Goal: Navigation & Orientation: Find specific page/section

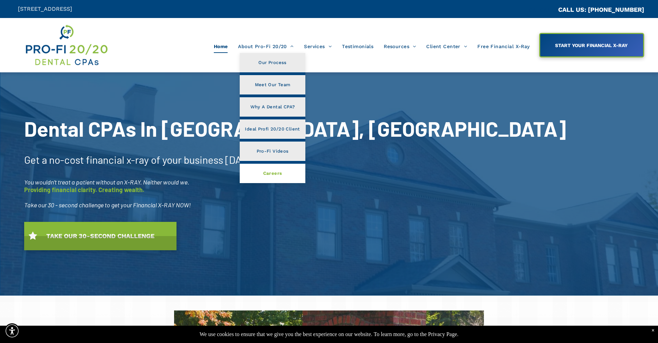
click at [273, 172] on span "Careers" at bounding box center [272, 173] width 19 height 9
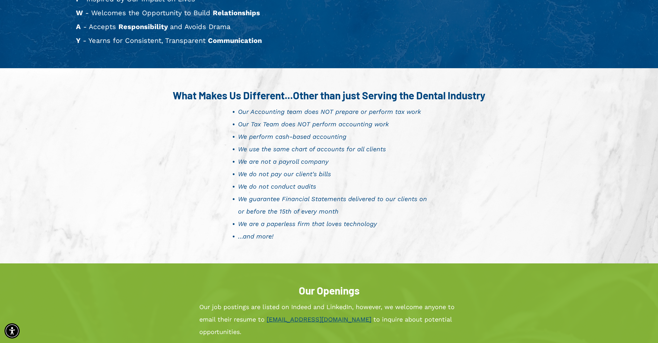
scroll to position [449, 0]
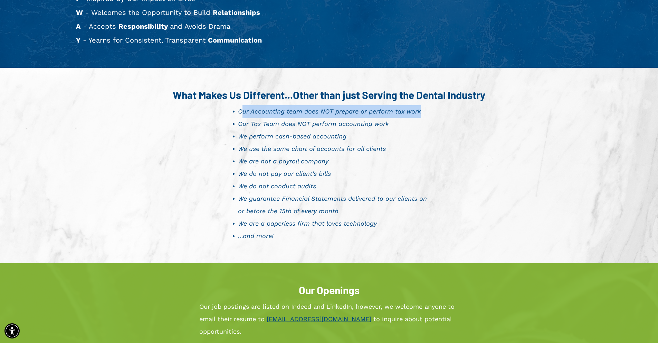
drag, startPoint x: 243, startPoint y: 112, endPoint x: 448, endPoint y: 116, distance: 205.7
click at [448, 116] on div "What Makes Us Different...Other than just Serving the Dental Industry Our Accou…" at bounding box center [329, 165] width 415 height 160
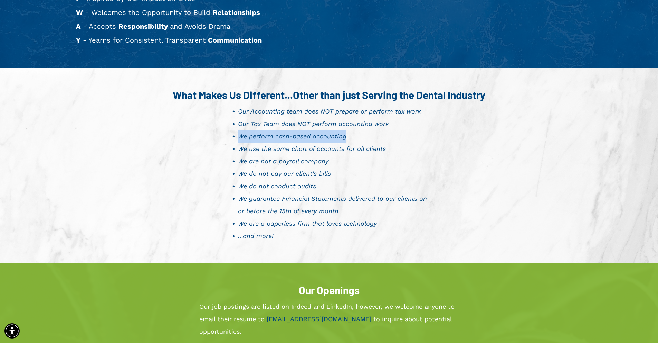
drag, startPoint x: 240, startPoint y: 136, endPoint x: 371, endPoint y: 141, distance: 130.4
click at [370, 141] on li "We perform cash-based accounting" at bounding box center [335, 136] width 195 height 12
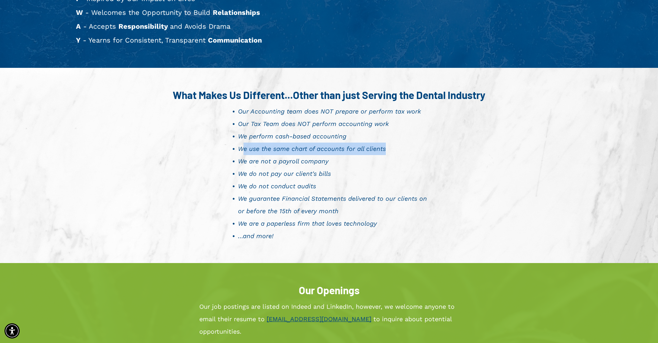
drag, startPoint x: 242, startPoint y: 148, endPoint x: 413, endPoint y: 151, distance: 170.8
click at [413, 151] on li "We use the same chart of accounts for all clients" at bounding box center [335, 148] width 195 height 12
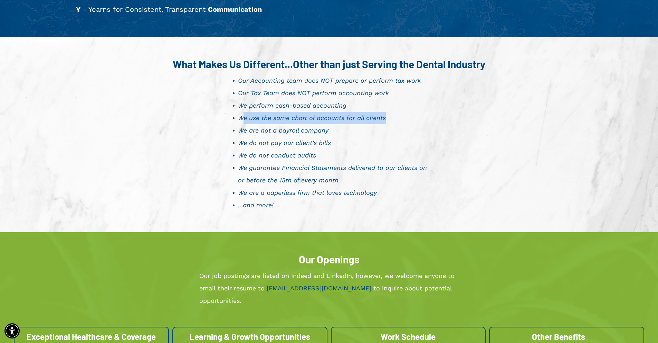
scroll to position [518, 0]
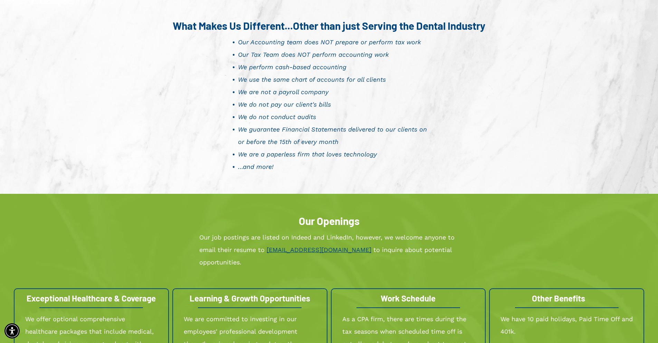
click at [260, 92] on span "We are not a payroll company" at bounding box center [283, 91] width 91 height 7
drag, startPoint x: 241, startPoint y: 104, endPoint x: 367, endPoint y: 106, distance: 126.9
click at [367, 106] on li "We do not pay our client's bills" at bounding box center [335, 104] width 195 height 12
drag, startPoint x: 252, startPoint y: 115, endPoint x: 358, endPoint y: 117, distance: 106.5
click at [358, 117] on li "We do not conduct audits" at bounding box center [335, 117] width 195 height 12
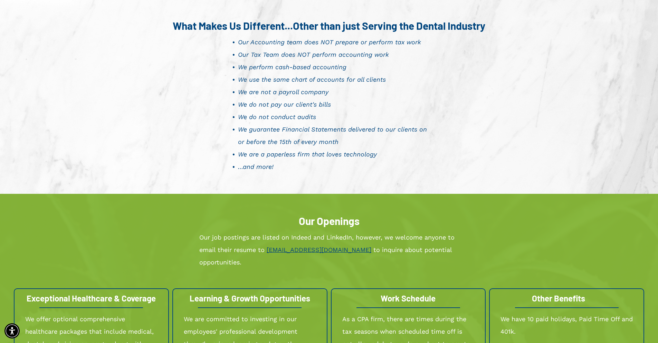
click at [503, 155] on div "What Makes Us Different...Other than just Serving the Dental Industry Our Accou…" at bounding box center [329, 96] width 415 height 160
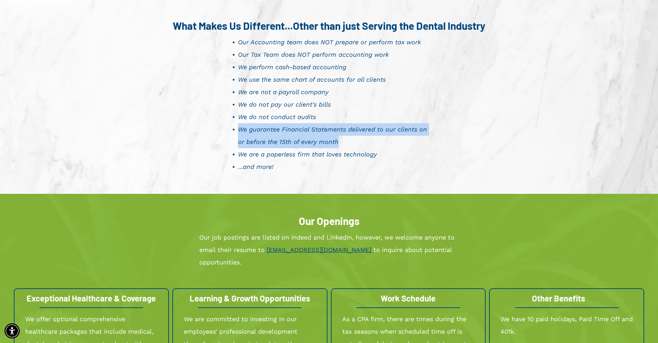
drag, startPoint x: 245, startPoint y: 124, endPoint x: 495, endPoint y: 144, distance: 250.3
click at [495, 144] on div "What Makes Us Different...Other than just Serving the Dental Industry Our Accou…" at bounding box center [329, 96] width 415 height 160
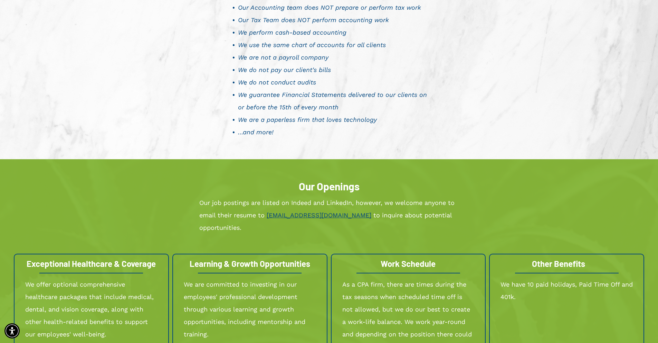
click at [270, 122] on span "We are a paperless firm that loves technology" at bounding box center [307, 119] width 139 height 7
click at [425, 129] on li "…and more!" at bounding box center [335, 132] width 195 height 12
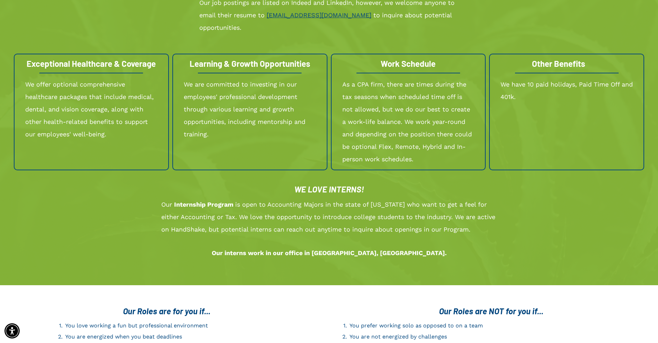
scroll to position [864, 0]
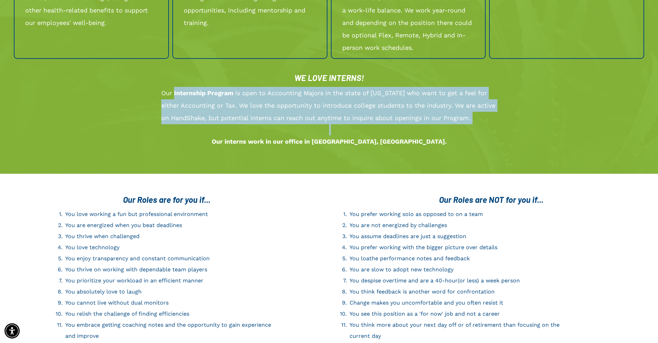
drag, startPoint x: 175, startPoint y: 81, endPoint x: 489, endPoint y: 113, distance: 315.8
click at [489, 113] on div "Our Internship Program is open to Accounting Majors in the state of Georgia who…" at bounding box center [329, 117] width 336 height 62
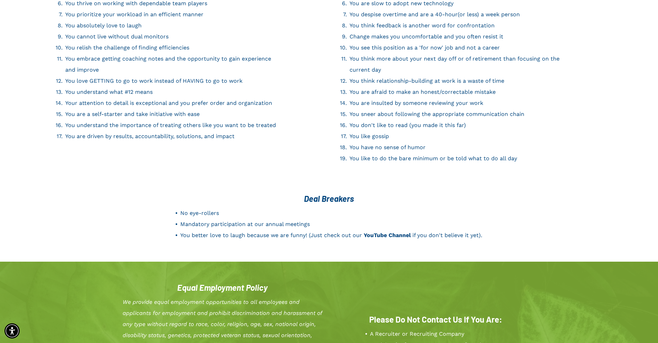
scroll to position [1244, 0]
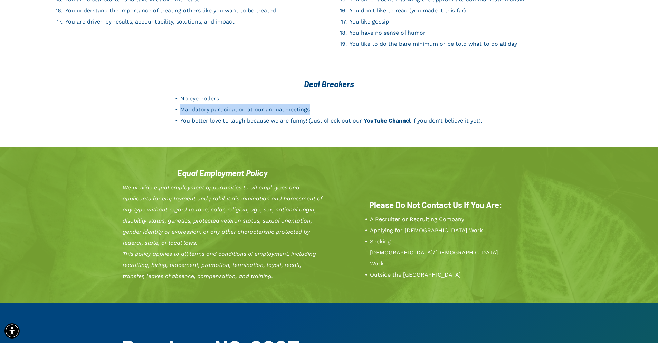
drag, startPoint x: 312, startPoint y: 95, endPoint x: 182, endPoint y: 99, distance: 130.0
click at [182, 104] on li "Mandatory participation at our annual meetings" at bounding box center [334, 109] width 309 height 11
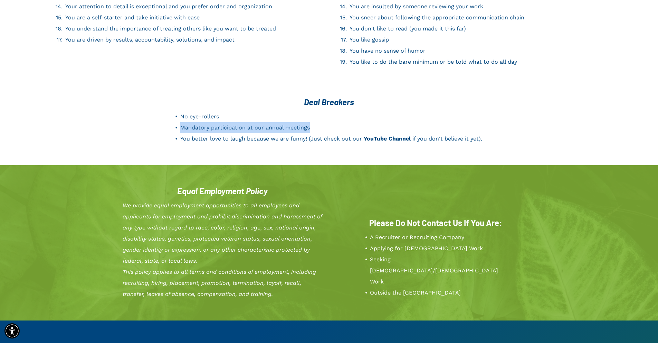
scroll to position [1210, 0]
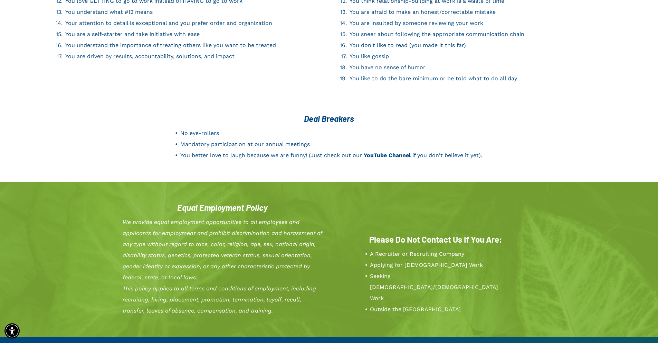
click at [552, 124] on div "Deal Breakers No eye-rollers Mandatory participation at our annual meetings You…" at bounding box center [329, 143] width 658 height 77
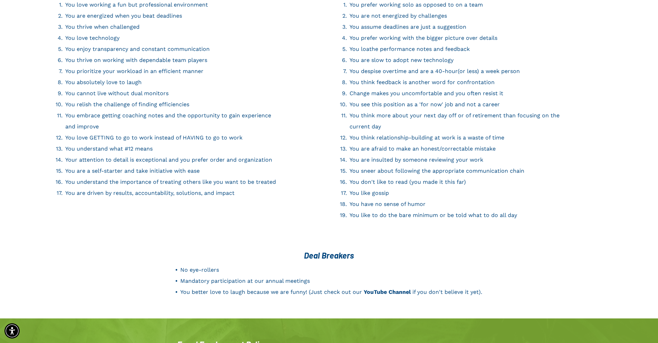
scroll to position [1222, 0]
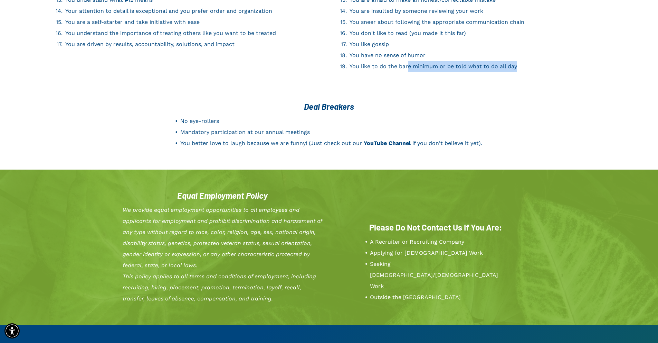
drag, startPoint x: 412, startPoint y: 51, endPoint x: 523, endPoint y: 56, distance: 111.0
click at [523, 61] on li "You like to do the bare minimum or be told what to do all day" at bounding box center [457, 66] width 214 height 11
click at [391, 140] on span "YouTube Channel" at bounding box center [387, 143] width 47 height 7
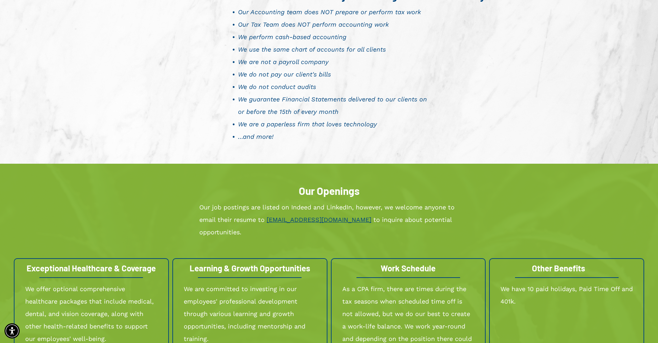
scroll to position [703, 0]
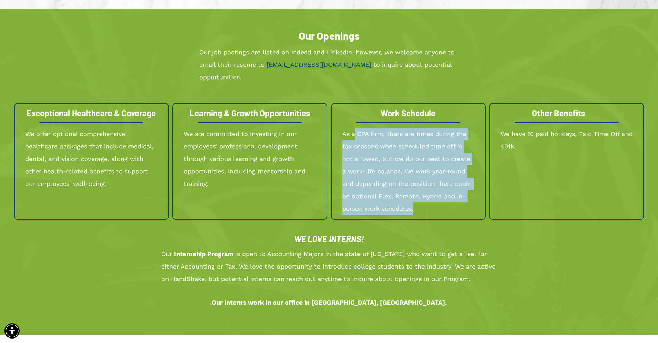
drag, startPoint x: 354, startPoint y: 120, endPoint x: 427, endPoint y: 202, distance: 109.7
click at [427, 202] on p "As a CPA firm, there are times during the tax seasons when scheduled time off i…" at bounding box center [409, 171] width 132 height 87
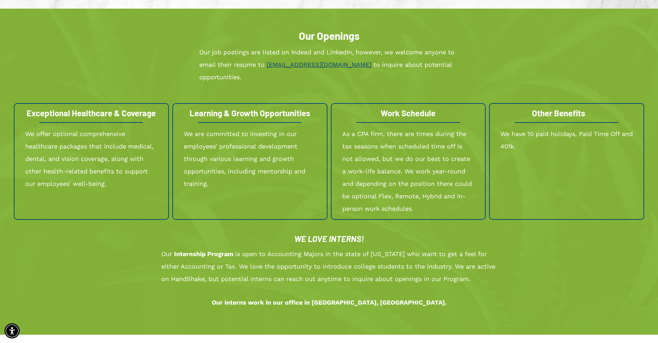
click at [572, 248] on div "WE LOVE INTERNS! Our Internship Program is open to Accounting Majors in the sta…" at bounding box center [329, 271] width 631 height 92
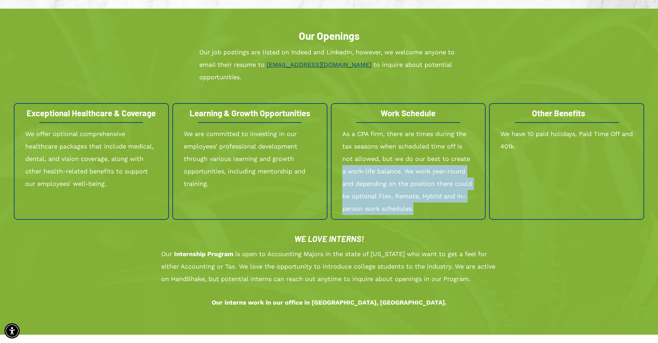
drag, startPoint x: 344, startPoint y: 158, endPoint x: 419, endPoint y: 191, distance: 81.6
click at [419, 191] on p "As a CPA firm, there are times during the tax seasons when scheduled time off i…" at bounding box center [409, 171] width 132 height 87
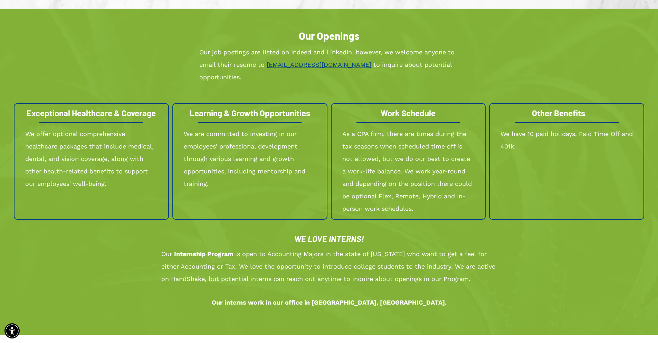
click at [514, 268] on div "WE LOVE INTERNS! Our Internship Program is open to Accounting Majors in the sta…" at bounding box center [329, 271] width 415 height 82
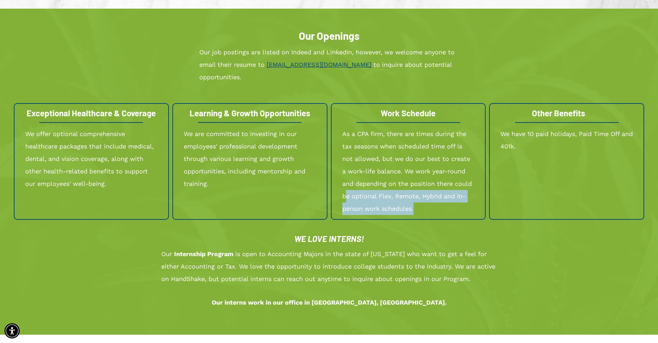
drag, startPoint x: 346, startPoint y: 182, endPoint x: 434, endPoint y: 195, distance: 88.4
click at [434, 195] on p "As a CPA firm, there are times during the tax seasons when scheduled time off i…" at bounding box center [409, 171] width 132 height 87
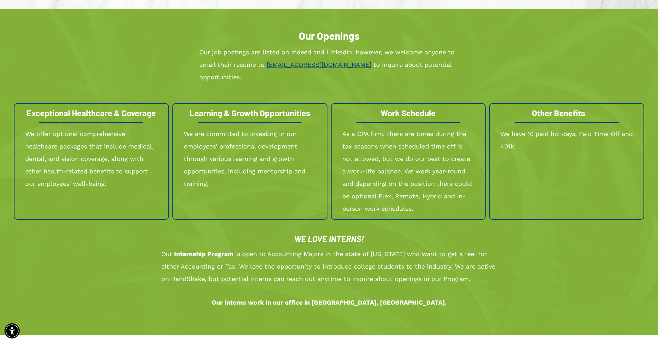
click at [565, 252] on div "WE LOVE INTERNS! Our Internship Program is open to Accounting Majors in the sta…" at bounding box center [329, 271] width 631 height 92
drag, startPoint x: 509, startPoint y: 117, endPoint x: 568, endPoint y: 136, distance: 61.8
click at [568, 136] on p "We have 10 paid holidays, Paid Time Off and 401k." at bounding box center [567, 140] width 133 height 25
click at [582, 245] on div "WE LOVE INTERNS! Our Internship Program is open to Accounting Majors in the sta…" at bounding box center [329, 271] width 631 height 92
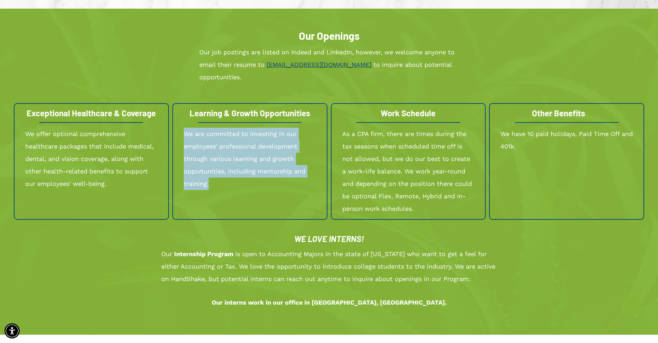
drag, startPoint x: 186, startPoint y: 119, endPoint x: 252, endPoint y: 172, distance: 84.5
click at [252, 172] on p "We are committed to investing in our employees' professional development throug…" at bounding box center [250, 159] width 132 height 62
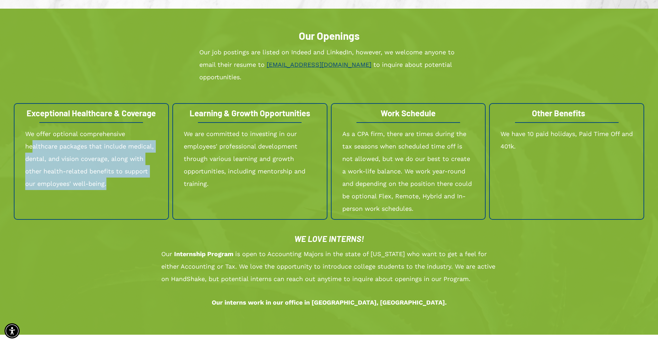
drag, startPoint x: 31, startPoint y: 130, endPoint x: 140, endPoint y: 177, distance: 118.3
click at [140, 177] on p "We offer optional comprehensive healthcare packages that include medical, denta…" at bounding box center [91, 159] width 133 height 62
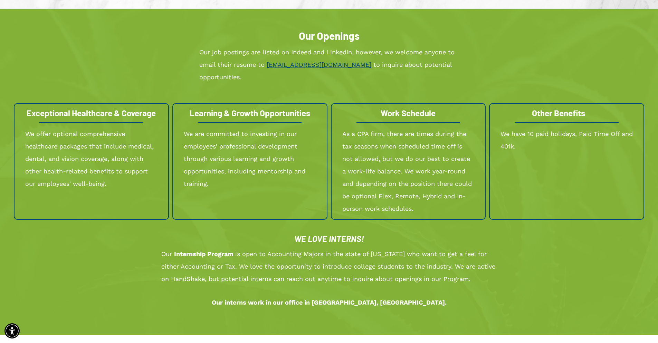
click at [233, 175] on p "We are committed to investing in our employees' professional development throug…" at bounding box center [250, 159] width 132 height 62
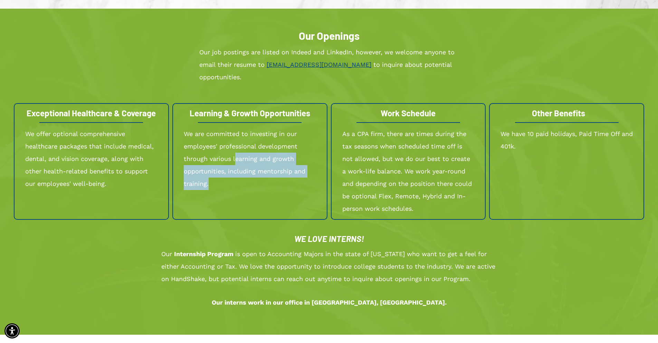
drag, startPoint x: 235, startPoint y: 143, endPoint x: 243, endPoint y: 178, distance: 35.8
click at [243, 178] on div "We are committed to investing in our employees' professional development throug…" at bounding box center [250, 159] width 132 height 64
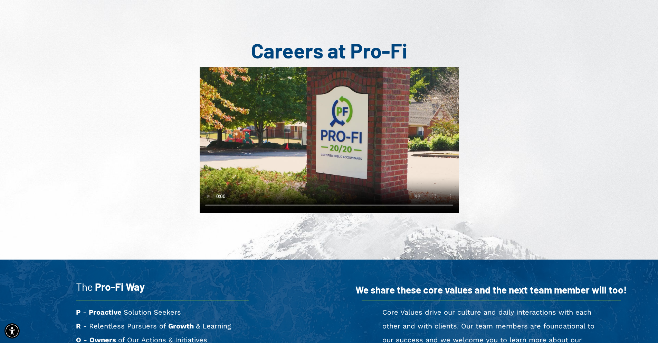
scroll to position [0, 0]
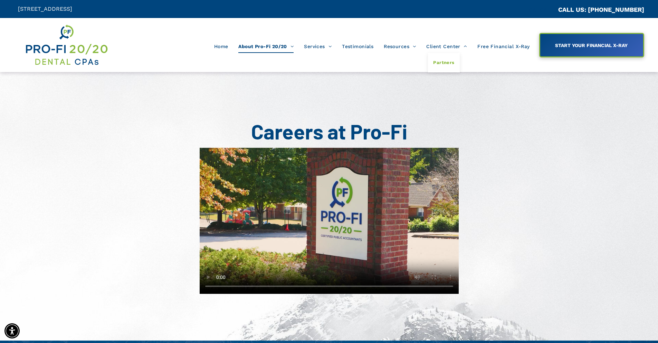
click at [442, 61] on span "Partners" at bounding box center [443, 62] width 21 height 9
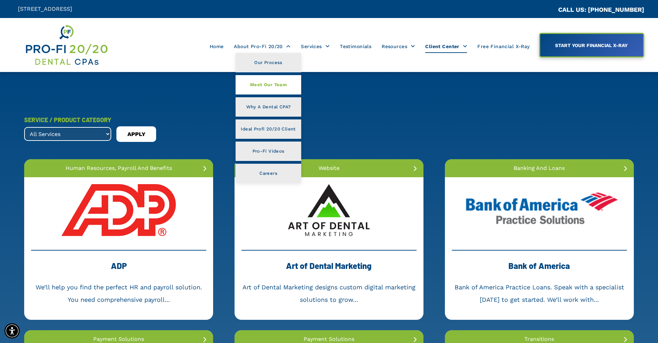
click at [268, 87] on span "Meet Our Team" at bounding box center [268, 84] width 37 height 9
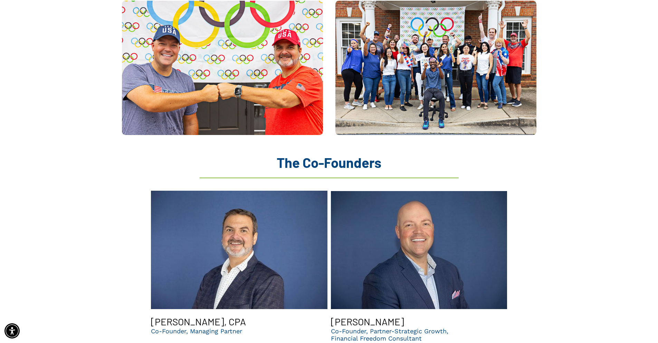
scroll to position [582, 0]
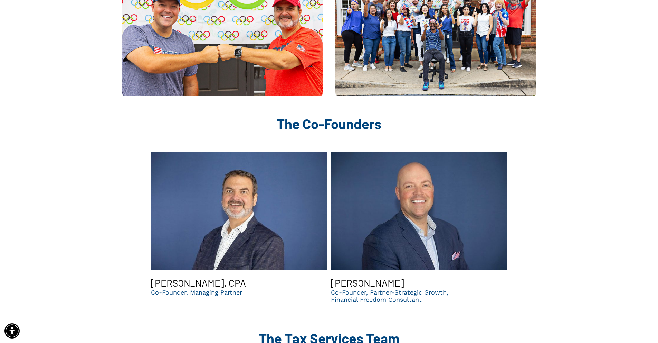
click at [183, 277] on h3 "Brent Saunier, CPA" at bounding box center [198, 283] width 95 height 12
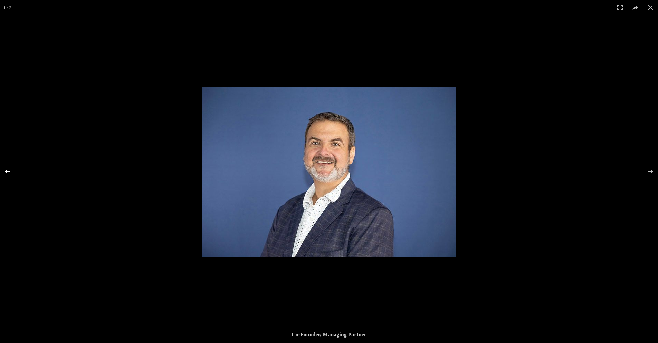
click at [6, 168] on button at bounding box center [12, 171] width 24 height 35
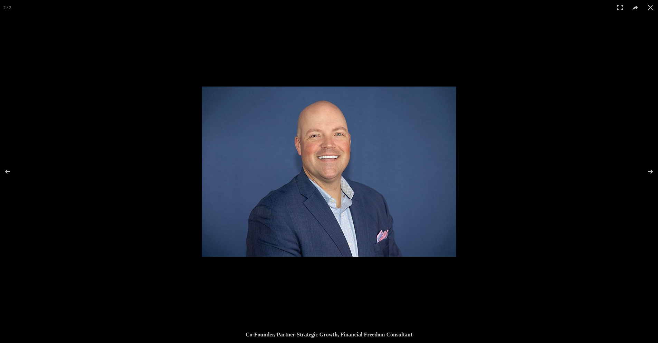
click at [649, 7] on button at bounding box center [650, 7] width 15 height 15
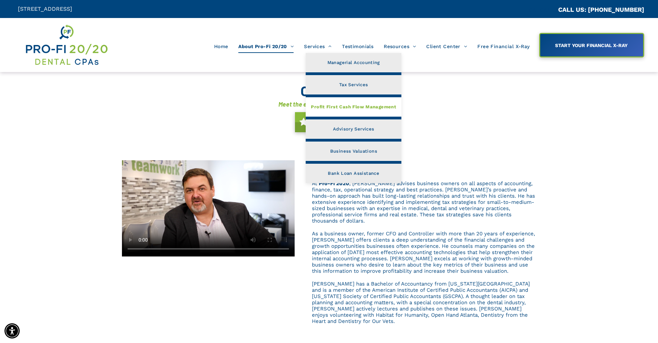
click at [343, 106] on span "Profit First Cash Flow Management" at bounding box center [353, 106] width 85 height 9
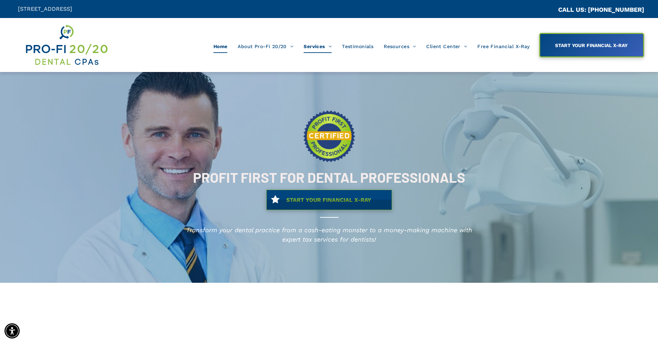
click at [225, 47] on span "Home" at bounding box center [221, 46] width 14 height 13
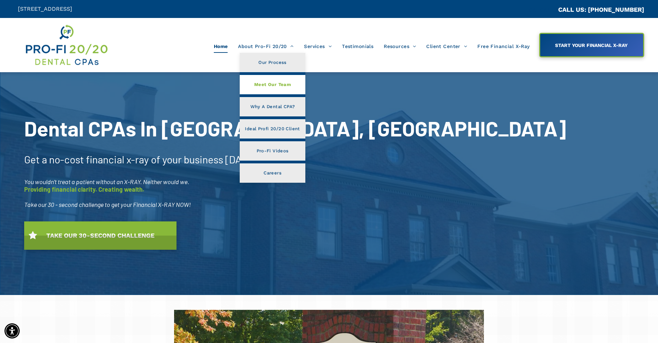
click at [266, 82] on span "Meet Our Team" at bounding box center [272, 84] width 37 height 9
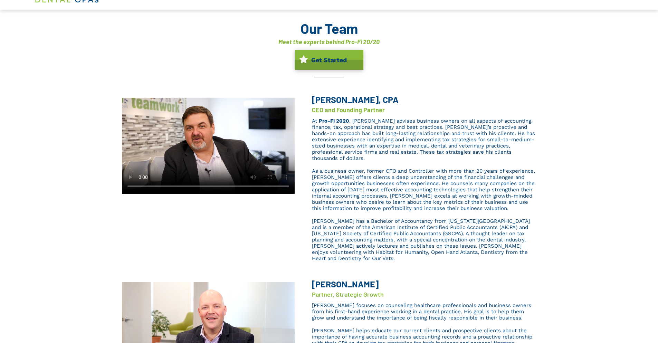
scroll to position [69, 0]
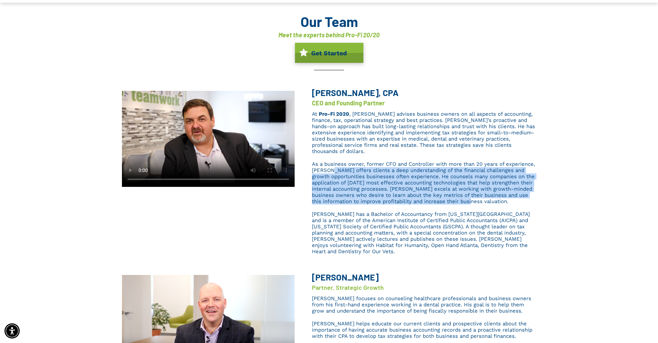
drag, startPoint x: 331, startPoint y: 164, endPoint x: 537, endPoint y: 198, distance: 209.4
click at [537, 198] on div "Brent L. Saunier, CPA CEO and Founding Partner At Pro-Fi 2020 , Brent advises b…" at bounding box center [329, 173] width 658 height 185
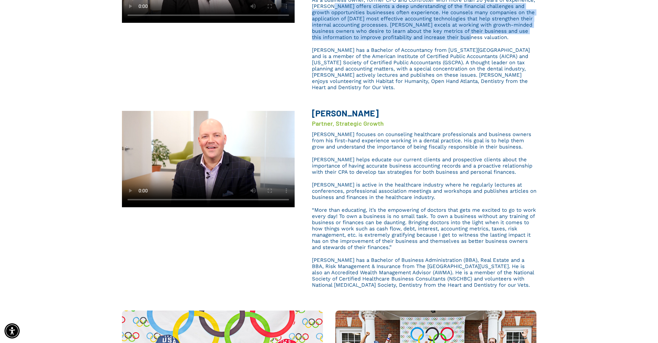
scroll to position [207, 0]
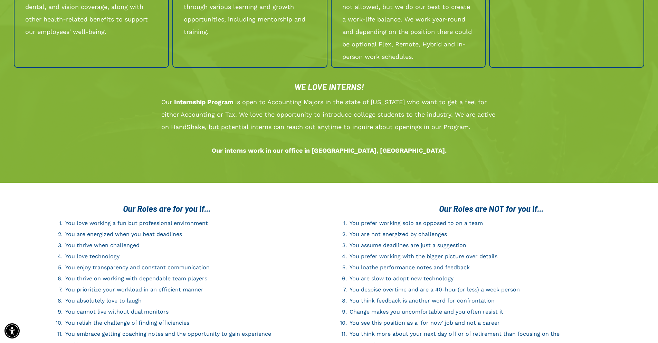
scroll to position [933, 0]
